Goal: Task Accomplishment & Management: Use online tool/utility

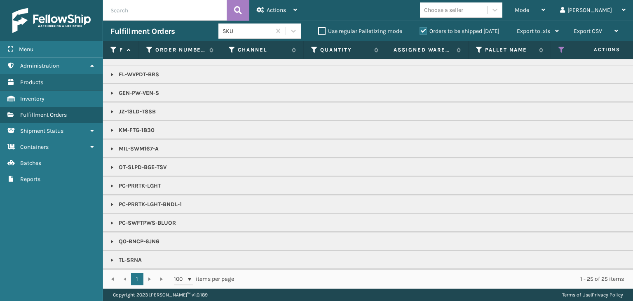
drag, startPoint x: 490, startPoint y: 7, endPoint x: 481, endPoint y: 14, distance: 10.5
click at [463, 7] on div "Choose a seller" at bounding box center [443, 10] width 39 height 9
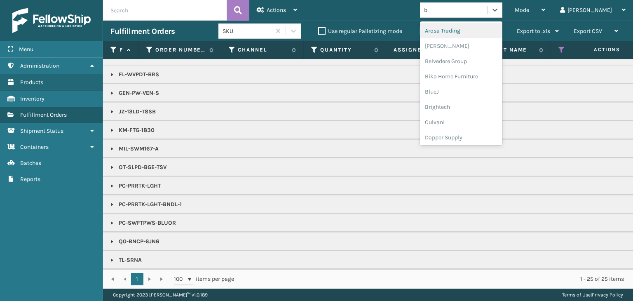
type input "br"
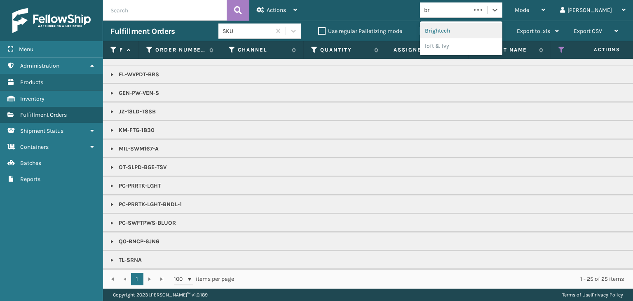
click at [473, 36] on div "Brightech" at bounding box center [461, 30] width 82 height 15
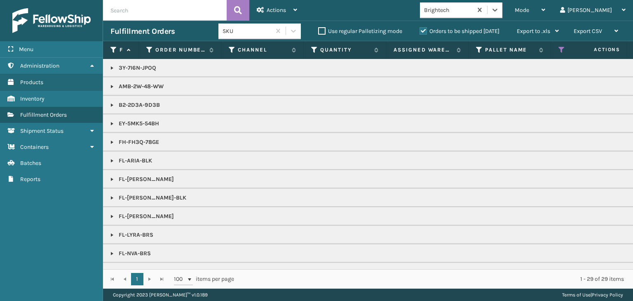
click at [112, 195] on link at bounding box center [112, 197] width 7 height 7
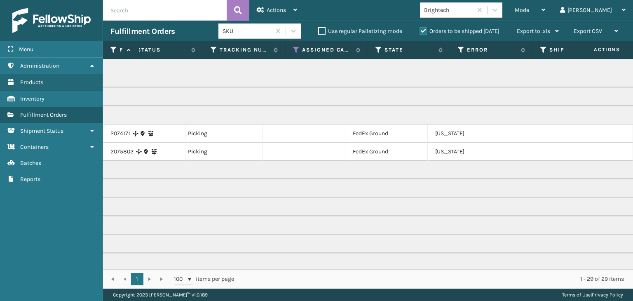
scroll to position [0, 430]
click at [529, 9] on span "Mode" at bounding box center [521, 10] width 14 height 7
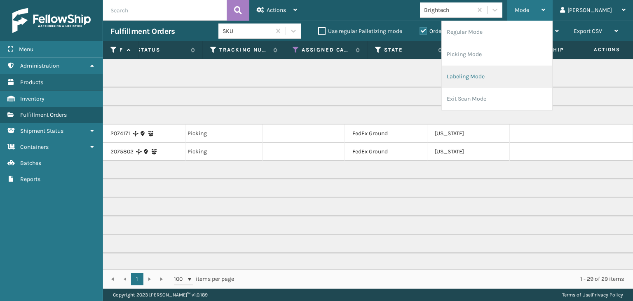
click at [503, 70] on li "Labeling Mode" at bounding box center [496, 76] width 110 height 22
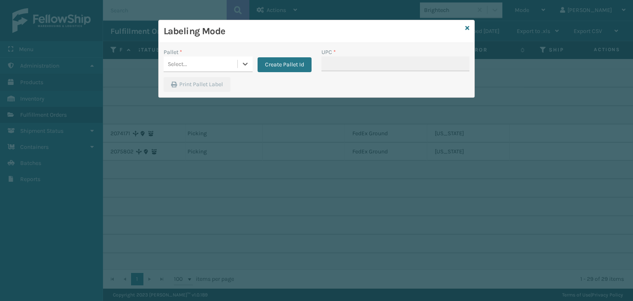
click at [212, 61] on div "Select..." at bounding box center [200, 64] width 74 height 14
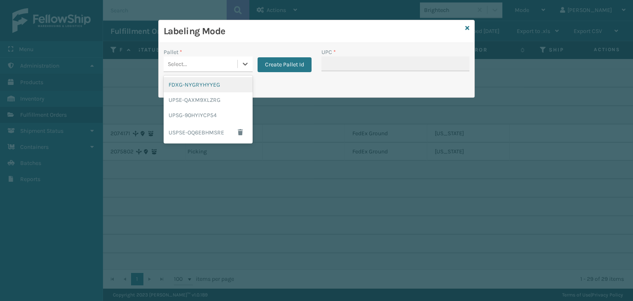
click at [205, 86] on div "FDXG-NYGRYHYYEG" at bounding box center [207, 84] width 89 height 15
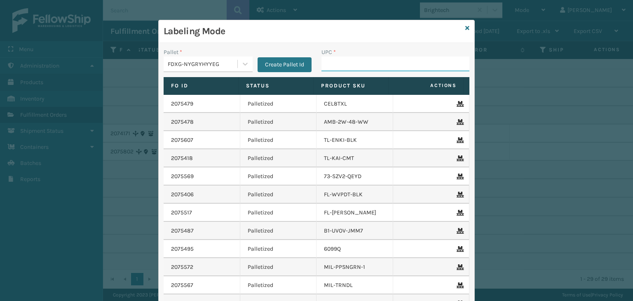
click at [390, 58] on input "UPC *" at bounding box center [395, 63] width 148 height 15
type input "850012486435"
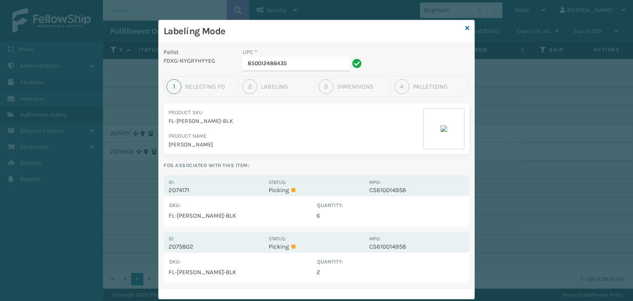
drag, startPoint x: 307, startPoint y: 182, endPoint x: 297, endPoint y: 179, distance: 10.0
click at [306, 182] on div "Status: Picking" at bounding box center [315, 185] width 95 height 16
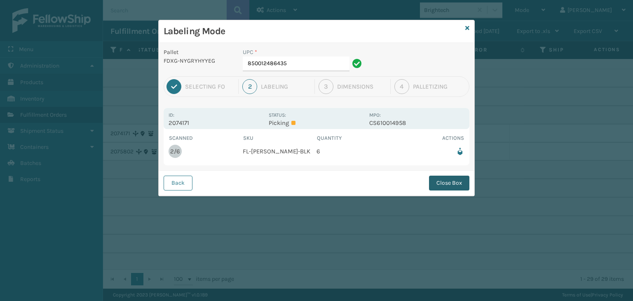
click at [451, 186] on button "Close Box" at bounding box center [449, 182] width 40 height 15
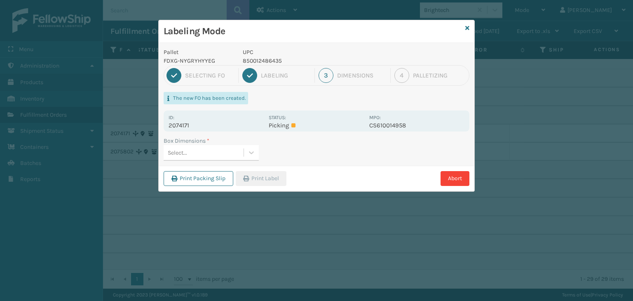
click at [236, 153] on div "Select..." at bounding box center [203, 153] width 80 height 14
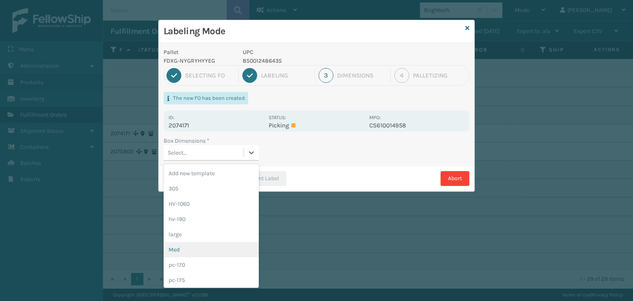
click at [216, 249] on div "Med" at bounding box center [210, 249] width 95 height 15
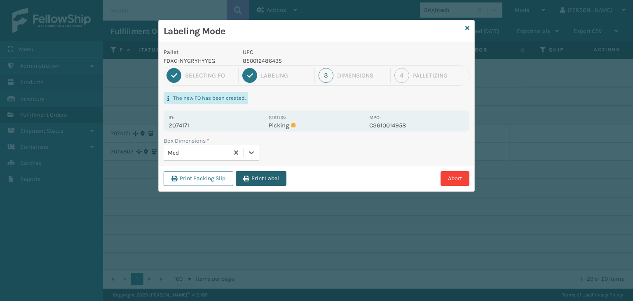
click at [263, 171] on button "Print Label" at bounding box center [261, 178] width 51 height 15
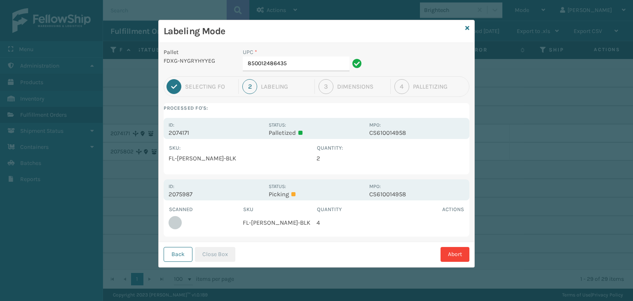
click at [321, 71] on div "UPC * 850012486435" at bounding box center [303, 62] width 131 height 28
click at [321, 69] on input "850012486435" at bounding box center [296, 63] width 107 height 15
click at [202, 254] on button "Close Box" at bounding box center [215, 254] width 40 height 15
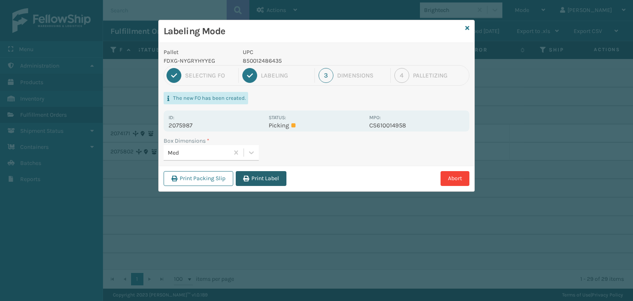
click at [264, 180] on button "Print Label" at bounding box center [261, 178] width 51 height 15
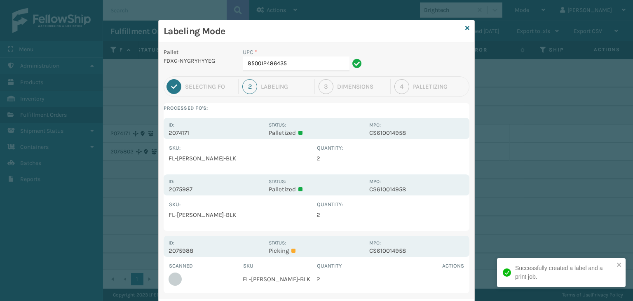
click at [290, 63] on input "850012486435" at bounding box center [296, 63] width 107 height 15
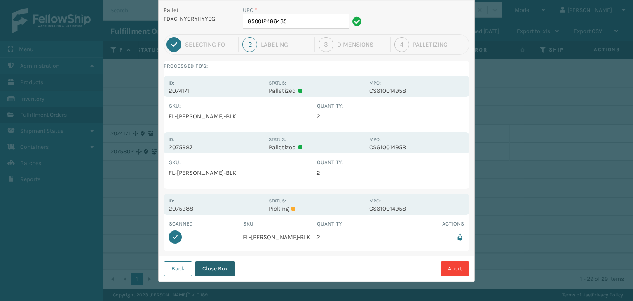
scroll to position [42, 0]
click at [224, 271] on button "Close Box" at bounding box center [215, 268] width 40 height 15
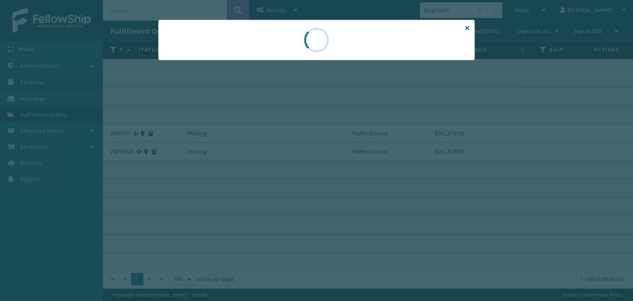
scroll to position [0, 0]
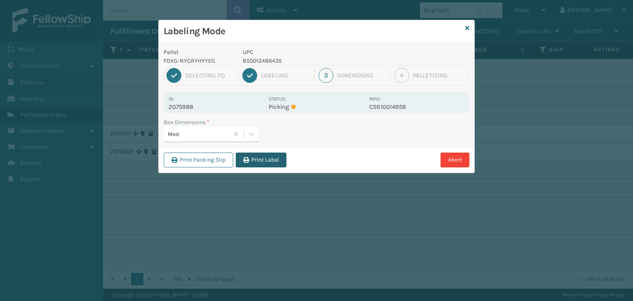
click at [261, 154] on button "Print Label" at bounding box center [261, 159] width 51 height 15
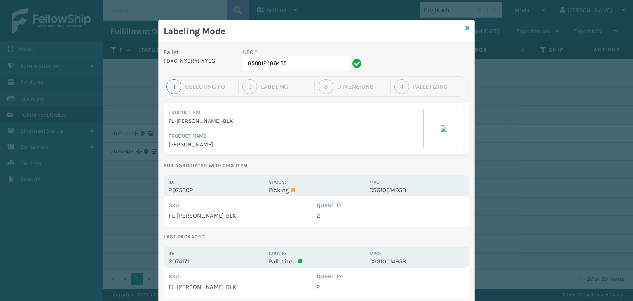
click at [465, 29] on icon at bounding box center [467, 28] width 4 height 6
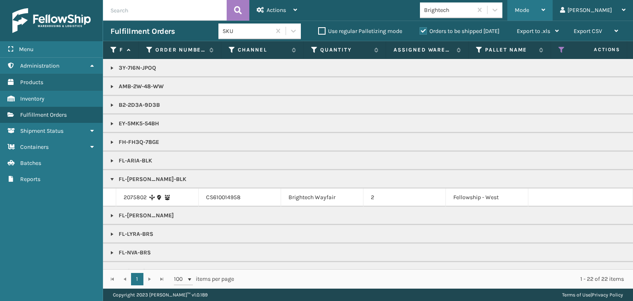
click at [529, 9] on span "Mode" at bounding box center [521, 10] width 14 height 7
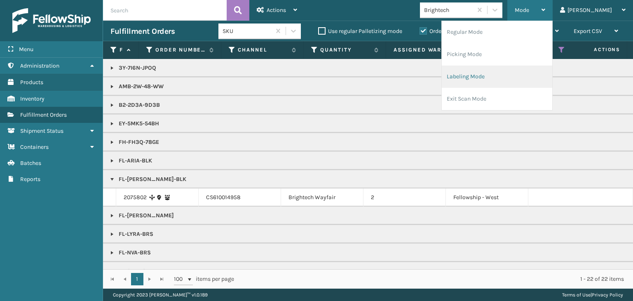
click at [529, 76] on li "Labeling Mode" at bounding box center [496, 76] width 110 height 22
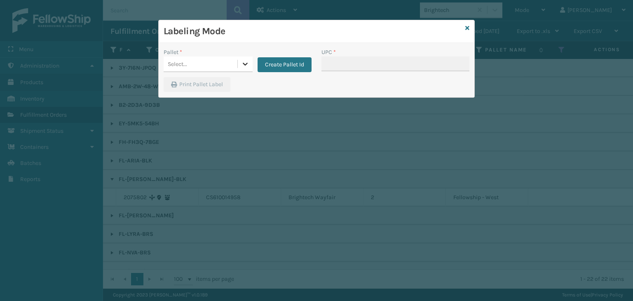
click at [247, 65] on icon at bounding box center [245, 64] width 8 height 8
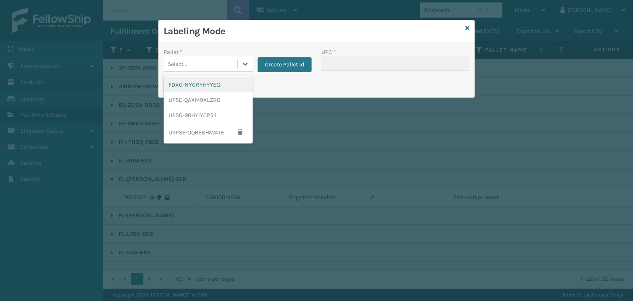
click at [204, 85] on div "FDXG-NYGRYHYYEG" at bounding box center [207, 84] width 89 height 15
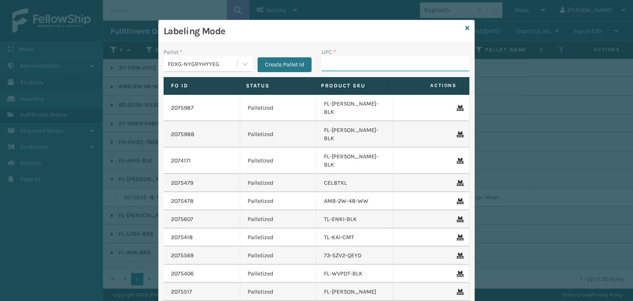
drag, startPoint x: 351, startPoint y: 61, endPoint x: 329, endPoint y: 68, distance: 23.3
click at [351, 61] on input "UPC *" at bounding box center [395, 63] width 148 height 15
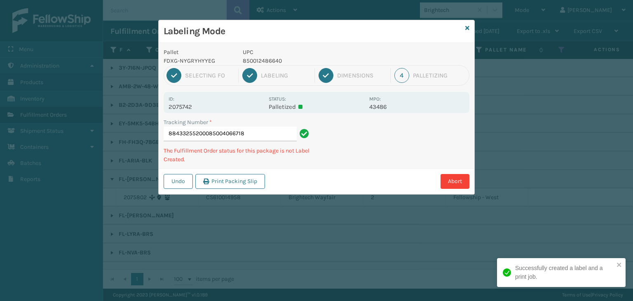
type input "884332552000850040667189"
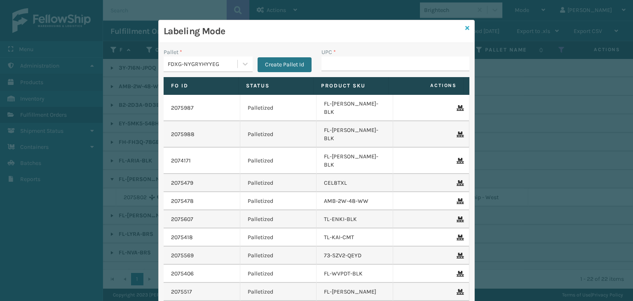
click at [465, 28] on icon at bounding box center [467, 28] width 4 height 6
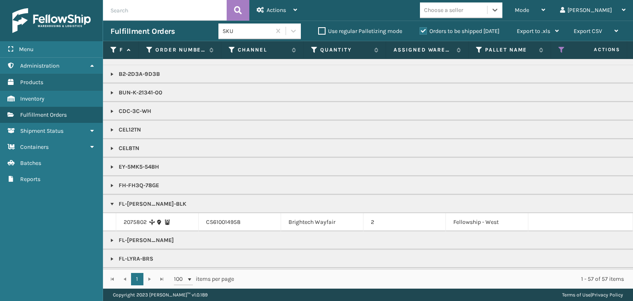
scroll to position [206, 0]
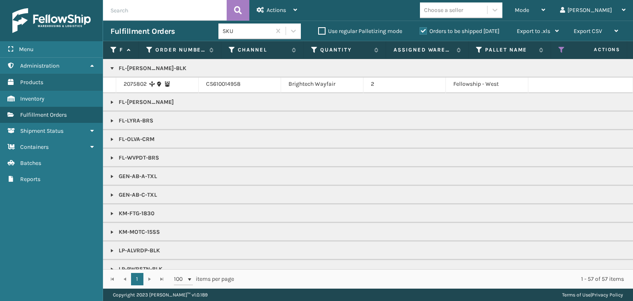
click at [490, 209] on p "KM-FTG-1830" at bounding box center [634, 213] width 1048 height 8
click at [545, 19] on div "Mode" at bounding box center [529, 10] width 30 height 21
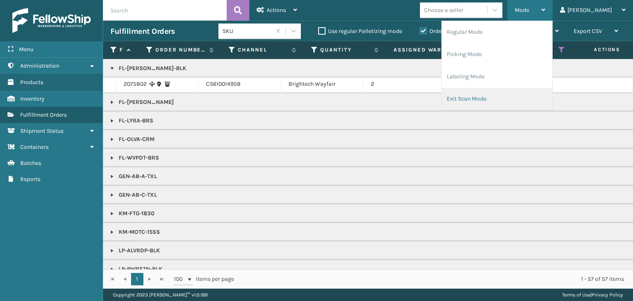
click at [529, 98] on li "Exit Scan Mode" at bounding box center [496, 99] width 110 height 22
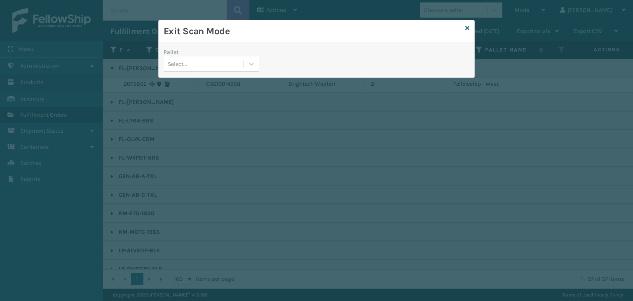
click at [196, 60] on div "Select..." at bounding box center [203, 64] width 80 height 14
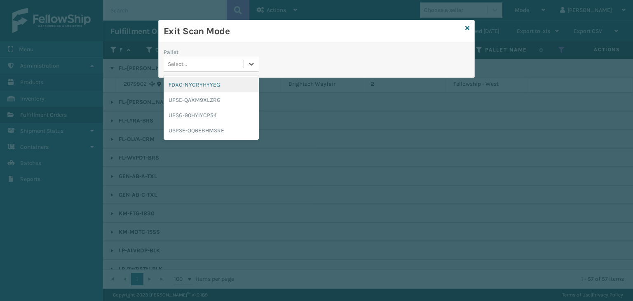
click at [209, 87] on div "FDXG-NYGRYHYYEG" at bounding box center [210, 84] width 95 height 15
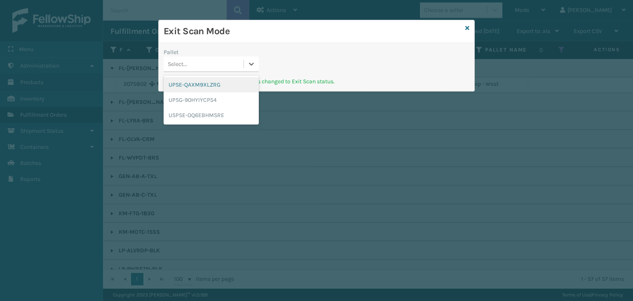
click at [226, 66] on div "Select..." at bounding box center [203, 64] width 80 height 14
click at [221, 101] on div "UPSG-90HYIYCP54" at bounding box center [210, 99] width 95 height 15
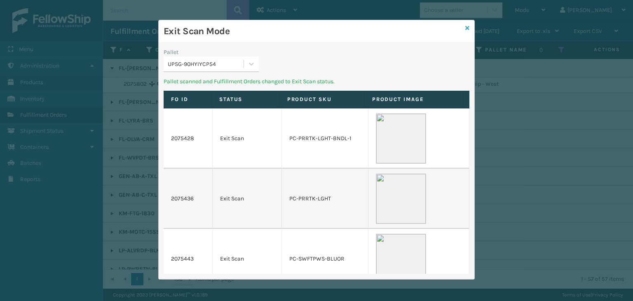
click at [467, 27] on icon at bounding box center [467, 28] width 4 height 6
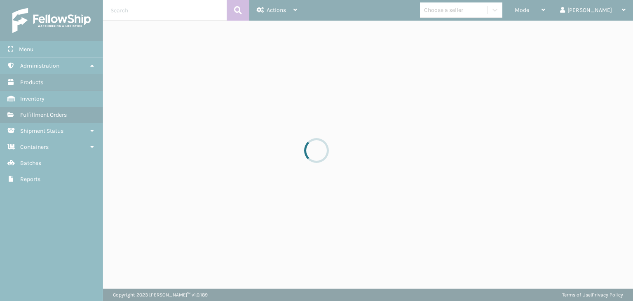
click at [563, 14] on div at bounding box center [316, 150] width 633 height 301
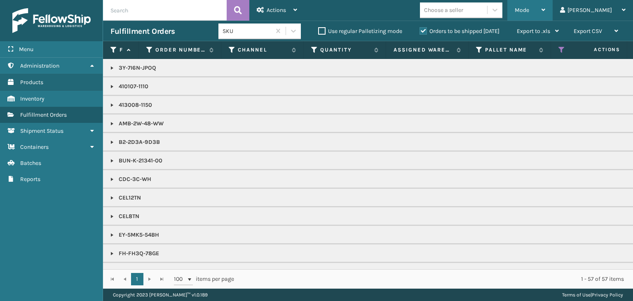
click at [545, 12] on div "Mode" at bounding box center [529, 10] width 30 height 21
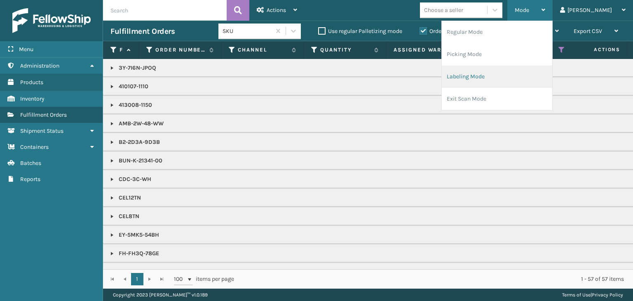
click at [535, 78] on li "Labeling Mode" at bounding box center [496, 76] width 110 height 22
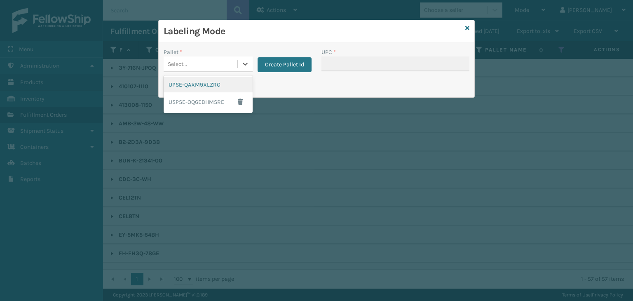
click at [174, 64] on div "Select..." at bounding box center [177, 64] width 19 height 9
click at [299, 63] on button "Create Pallet Id" at bounding box center [284, 64] width 54 height 15
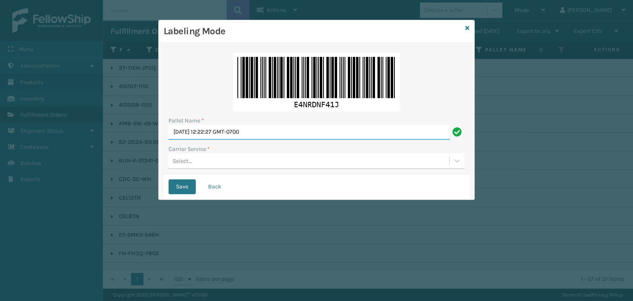
drag, startPoint x: 257, startPoint y: 129, endPoint x: 0, endPoint y: 172, distance: 260.5
click at [0, 172] on div "Labeling Mode Pallet Name * [DATE] 12:22:27 GMT-0700 Carrier Service * Select..…" at bounding box center [316, 150] width 633 height 301
paste input "UPSP001752791"
type input "UPSP001752791"
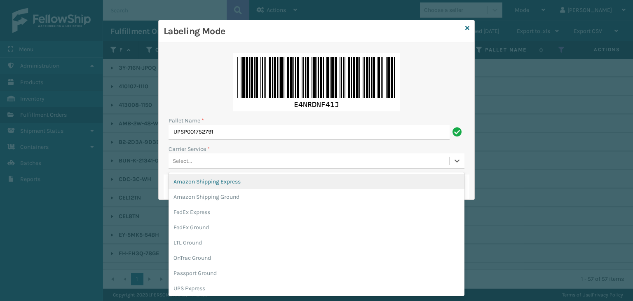
click at [216, 162] on div "Select..." at bounding box center [308, 161] width 280 height 14
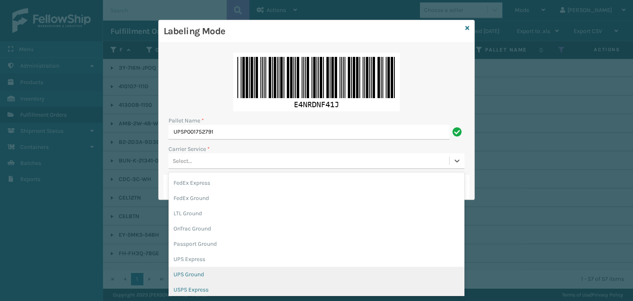
scroll to position [41, 0]
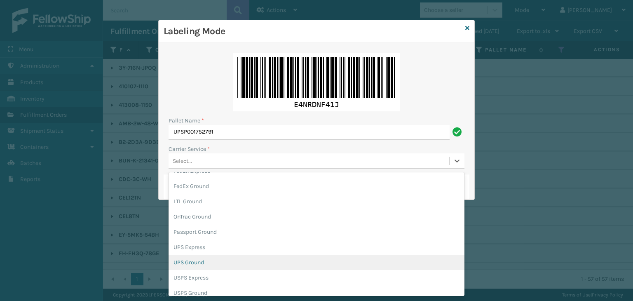
click at [204, 266] on div "UPS Ground" at bounding box center [316, 261] width 296 height 15
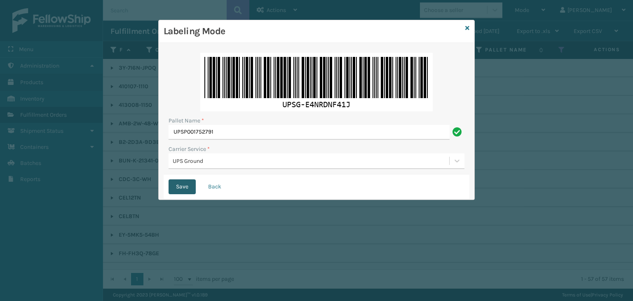
click at [185, 190] on button "Save" at bounding box center [181, 186] width 27 height 15
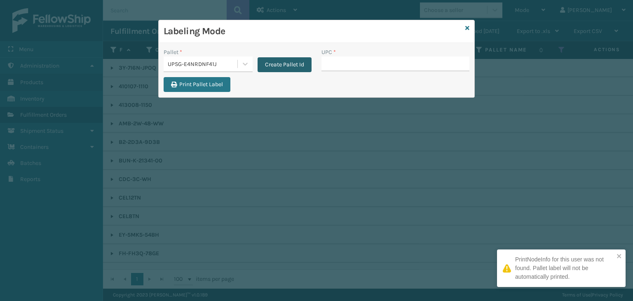
click at [271, 61] on button "Create Pallet Id" at bounding box center [284, 64] width 54 height 15
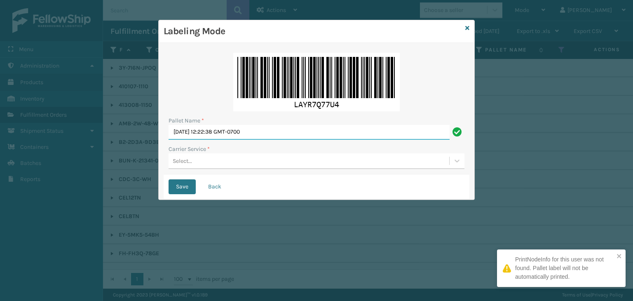
drag, startPoint x: 275, startPoint y: 132, endPoint x: 0, endPoint y: 163, distance: 276.8
click at [0, 163] on div "Labeling Mode Pallet Name * [DATE] 12:22:38 GMT-0700 Carrier Service * Select..…" at bounding box center [316, 150] width 633 height 301
paste input "EDZ568194"
type input "FEDZ568194"
click at [208, 155] on div "Select..." at bounding box center [308, 161] width 280 height 14
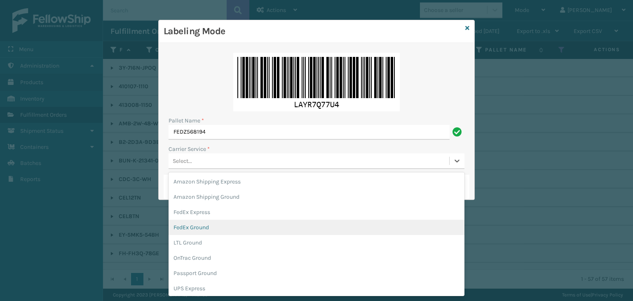
click at [226, 225] on div "FedEx Ground" at bounding box center [316, 226] width 296 height 15
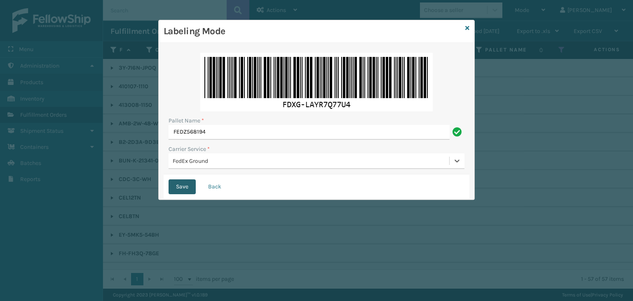
click at [189, 185] on button "Save" at bounding box center [181, 186] width 27 height 15
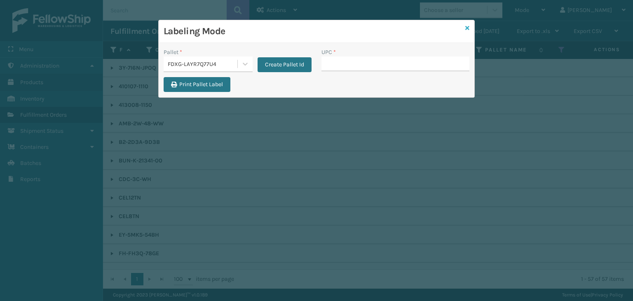
click at [467, 27] on icon at bounding box center [467, 28] width 4 height 6
